Goal: Transaction & Acquisition: Purchase product/service

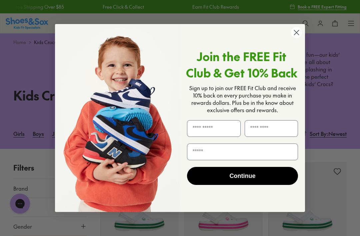
click at [299, 34] on circle "Close dialog" at bounding box center [296, 32] width 11 height 11
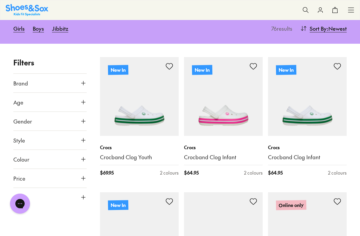
scroll to position [106, 0]
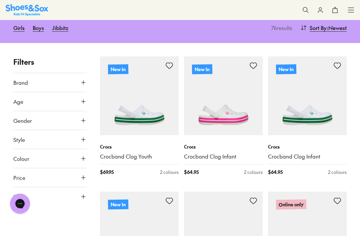
click at [85, 193] on icon at bounding box center [83, 196] width 7 height 7
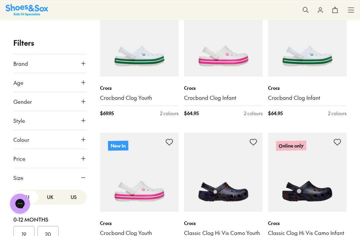
scroll to position [0, 0]
click at [76, 199] on button "US" at bounding box center [74, 197] width 24 height 12
click at [29, 209] on button "1" at bounding box center [23, 213] width 21 height 16
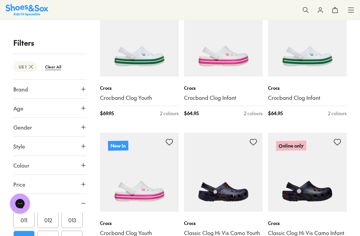
click at [27, 174] on button "Colour" at bounding box center [49, 165] width 73 height 19
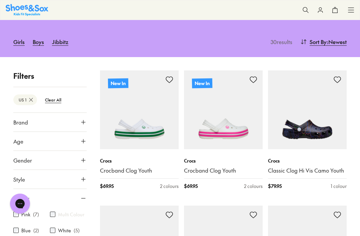
scroll to position [96, 0]
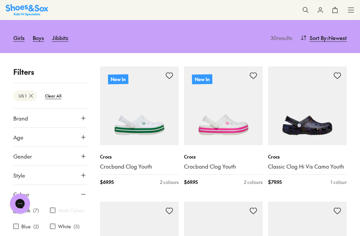
click at [306, 128] on img at bounding box center [307, 105] width 79 height 79
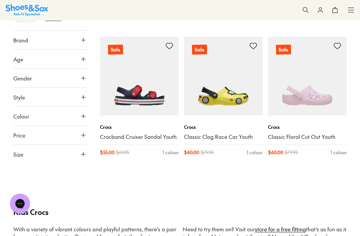
scroll to position [1323, 0]
